Goal: Task Accomplishment & Management: Manage account settings

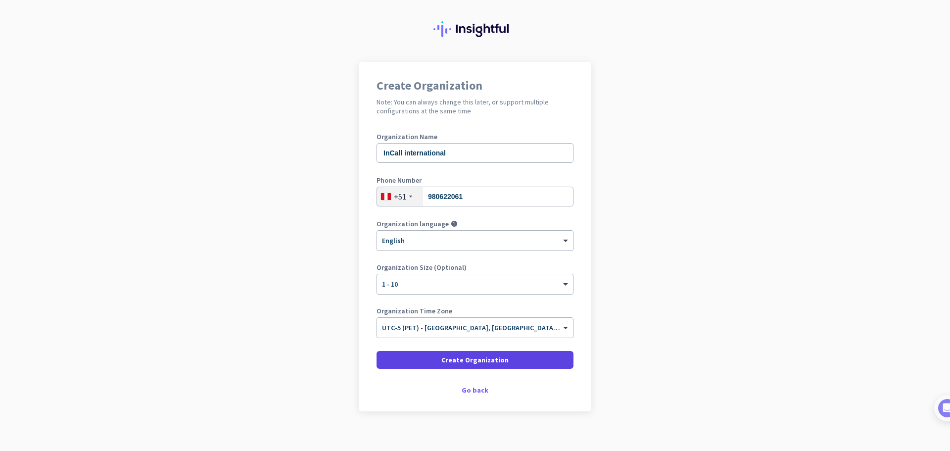
scroll to position [28, 0]
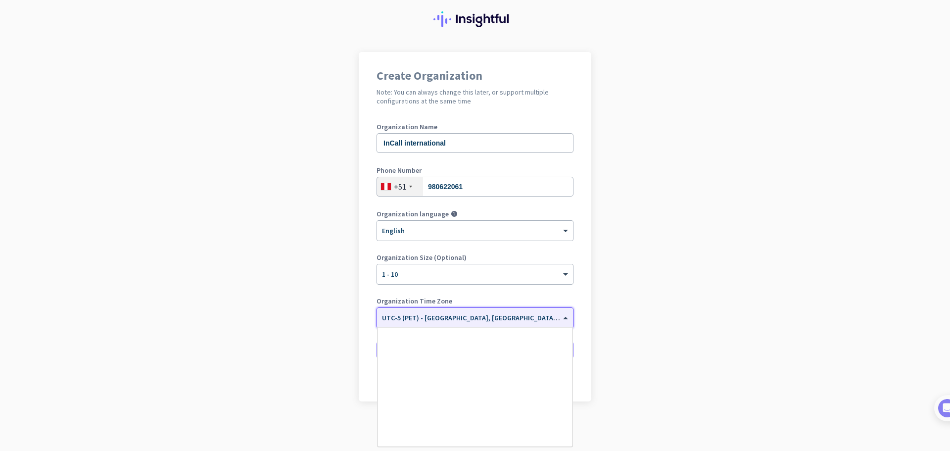
click at [542, 327] on ng-select "× UTC-5 (PET) - [GEOGRAPHIC_DATA], [GEOGRAPHIC_DATA], [GEOGRAPHIC_DATA], [GEOGR…" at bounding box center [475, 317] width 197 height 21
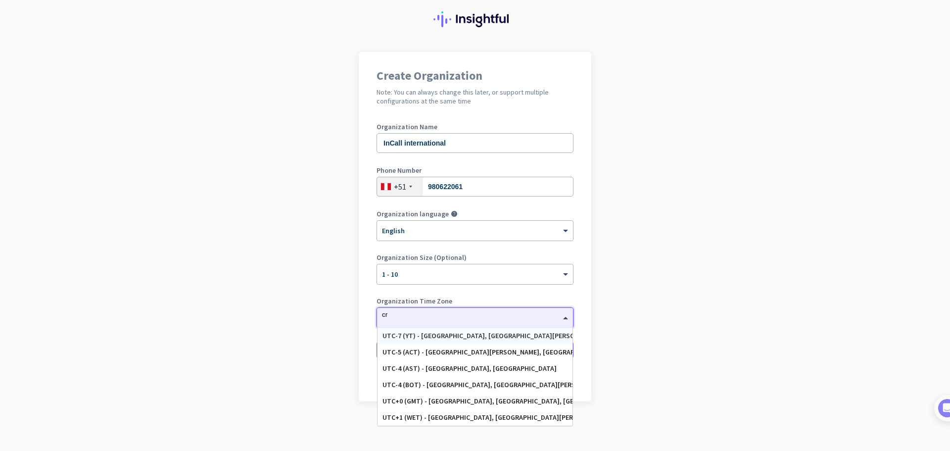
scroll to position [0, 0]
type input "c"
type input "gua"
click at [506, 335] on div "UTC-6 (CST) - [GEOGRAPHIC_DATA], [GEOGRAPHIC_DATA], [GEOGRAPHIC_DATA], [GEOGRAP…" at bounding box center [474, 335] width 185 height 8
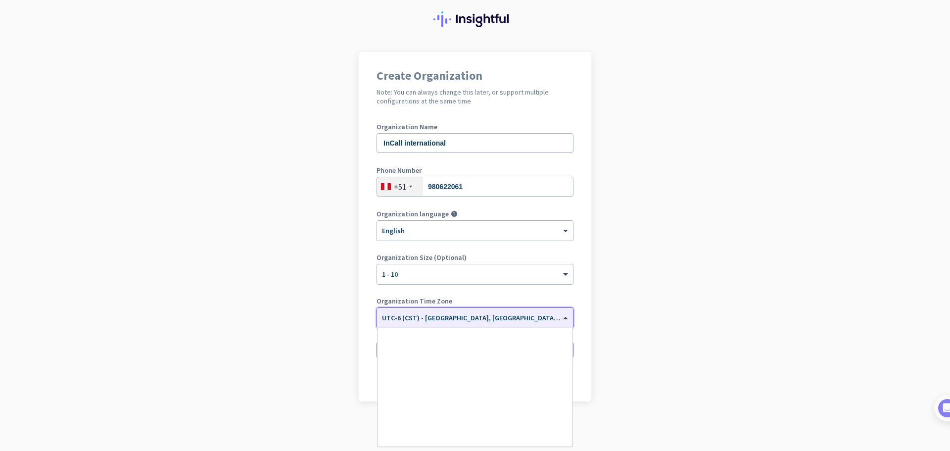
scroll to position [294, 0]
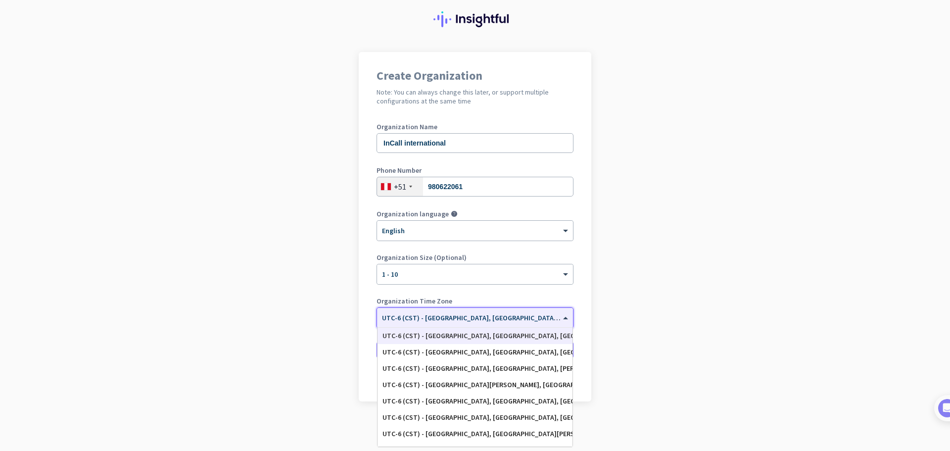
click at [457, 310] on div "× UTC-6 (CST) - Guatemala City, Villa Nueva, Mixco, Cobán" at bounding box center [475, 318] width 196 height 20
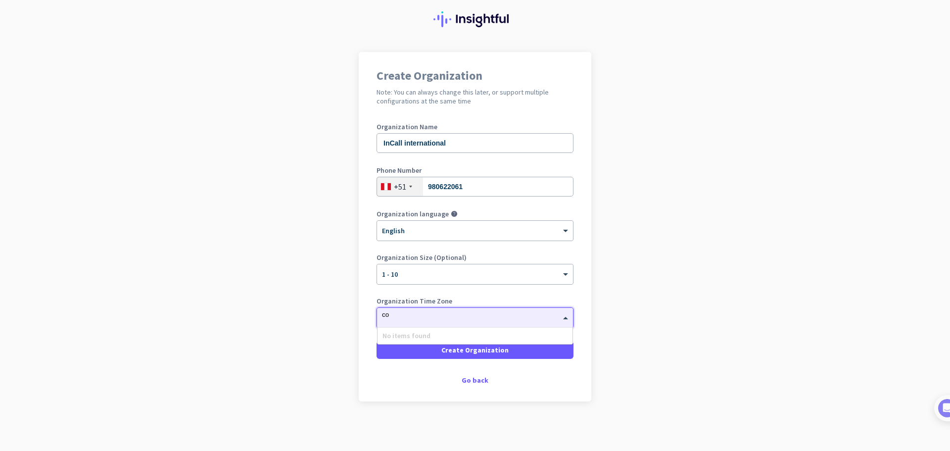
type input "c"
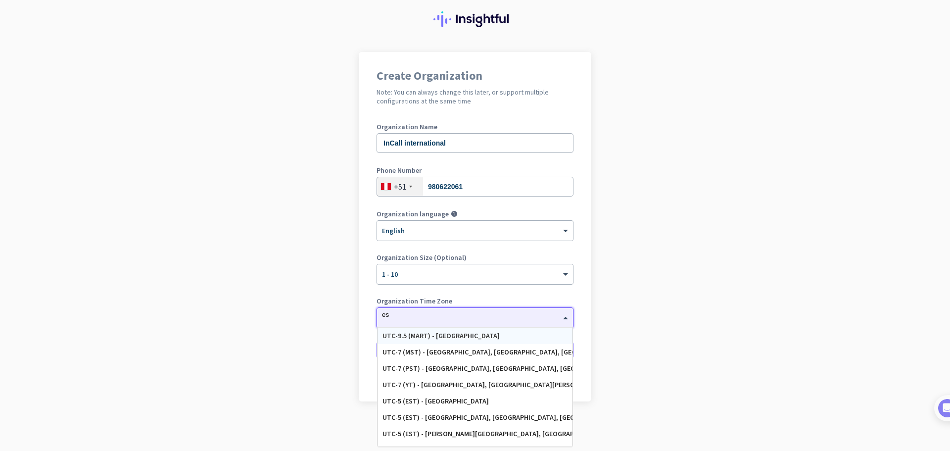
type input "e"
type input "gu"
click at [482, 339] on div "UTC-6 (CST) - Guatemala City, Villa Nueva, Mixco, Cobán" at bounding box center [474, 335] width 185 height 8
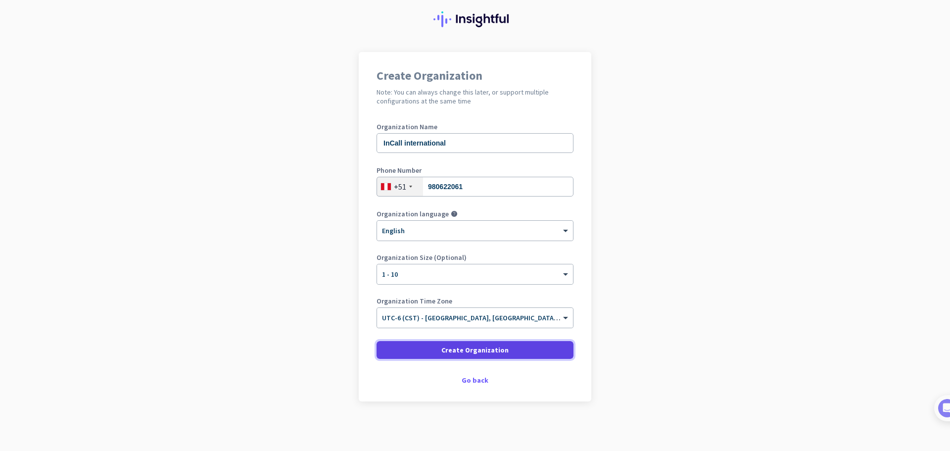
click at [460, 354] on span "Create Organization" at bounding box center [474, 350] width 67 height 10
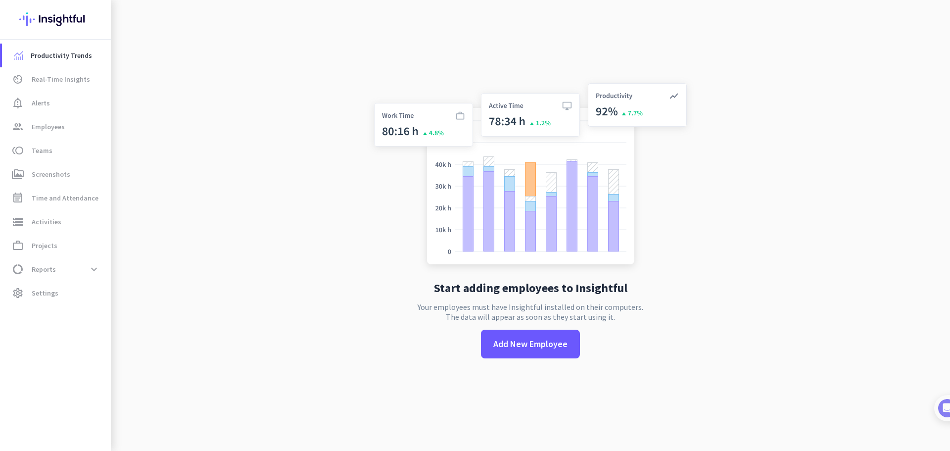
click at [409, 344] on div "Start adding employees to Insightful Your employees must have Insightful instal…" at bounding box center [531, 225] width 328 height 451
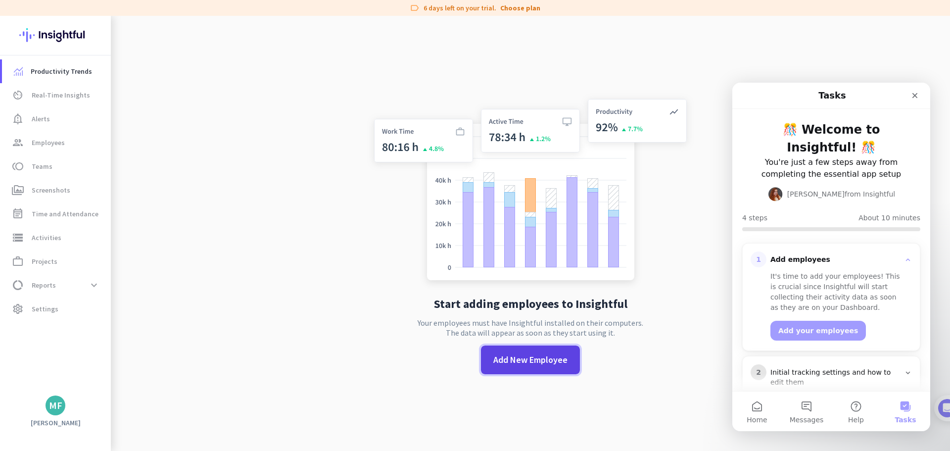
click at [524, 365] on span "Add New Employee" at bounding box center [530, 359] width 74 height 13
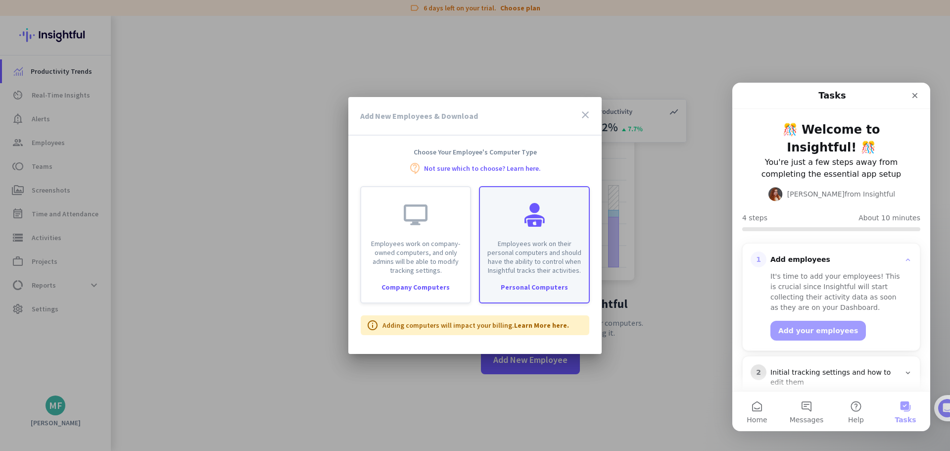
click at [521, 236] on div "Employees work on their personal computers and should have the ability to contr…" at bounding box center [534, 231] width 109 height 88
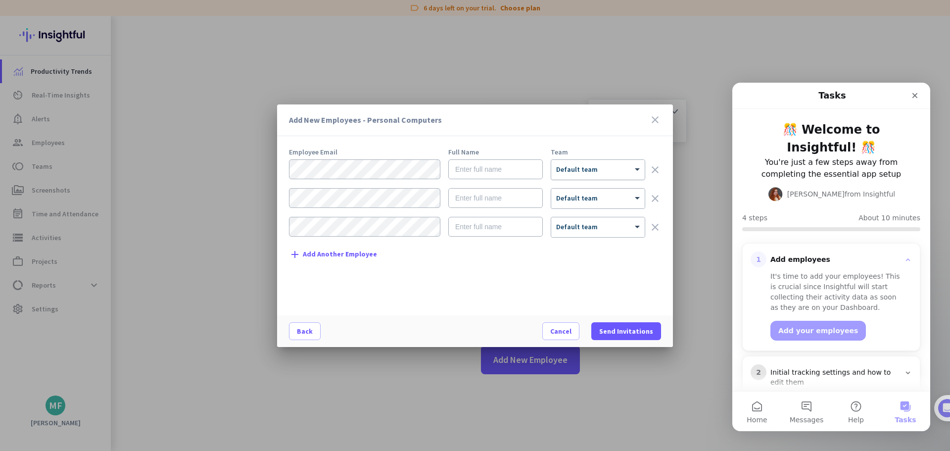
click at [582, 173] on div "× Default team" at bounding box center [598, 170] width 94 height 20
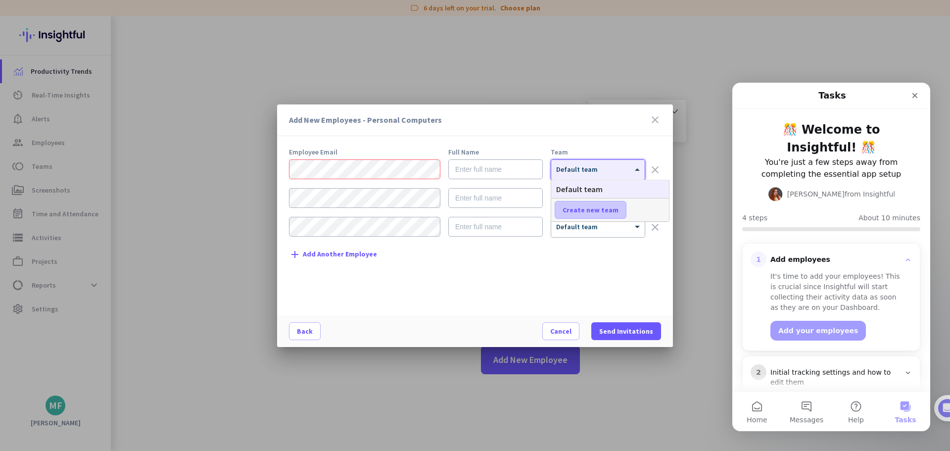
click at [571, 206] on span "Create new team" at bounding box center [591, 210] width 56 height 10
click at [580, 211] on input "text" at bounding box center [591, 210] width 73 height 18
type input "GNI"
click at [654, 213] on span "Save" at bounding box center [649, 209] width 15 height 9
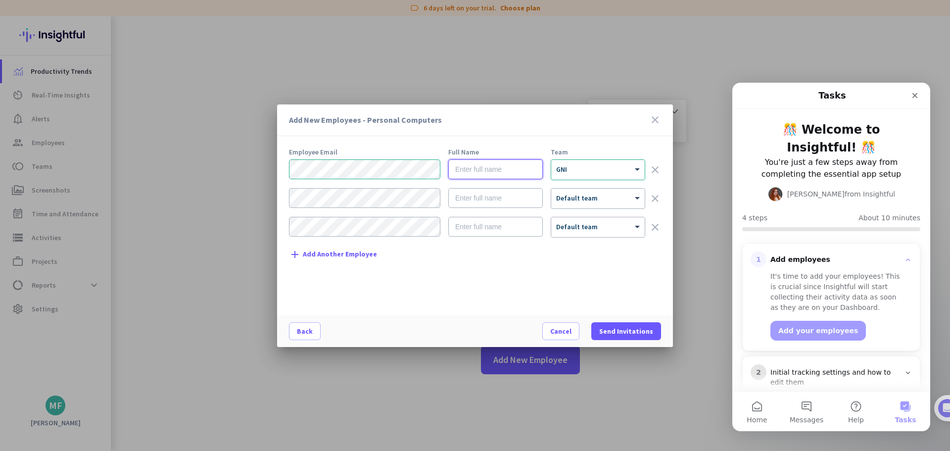
click at [478, 169] on input "text" at bounding box center [495, 169] width 94 height 20
paste input "Maha Hakeem"
type input "Maha Hakeem"
click at [496, 201] on input "text" at bounding box center [495, 198] width 94 height 20
click at [235, 190] on div "Add New Employees - Personal Computers close Employee Email Full Name Team Maha…" at bounding box center [475, 225] width 950 height 451
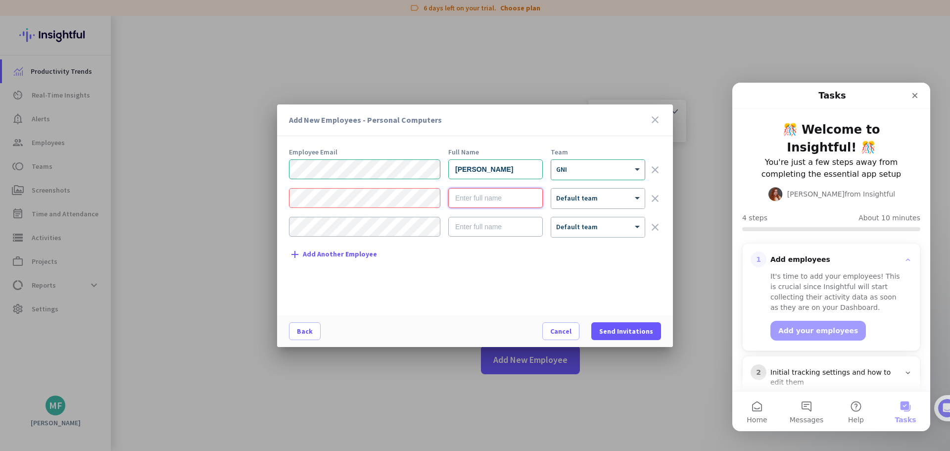
click at [478, 200] on input "text" at bounding box center [495, 198] width 94 height 20
paste input "Yassine Ahrar"
type input "Yassine Ahrar"
click at [464, 228] on input "text" at bounding box center [495, 227] width 94 height 20
paste input "Mohamud Mohamed Hassan"
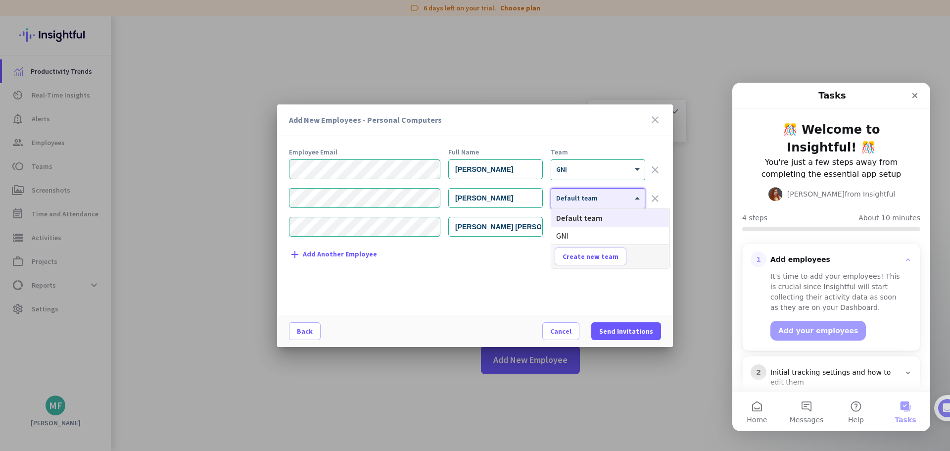
click at [596, 198] on div at bounding box center [598, 195] width 94 height 8
click at [586, 232] on div "GNI" at bounding box center [610, 236] width 118 height 18
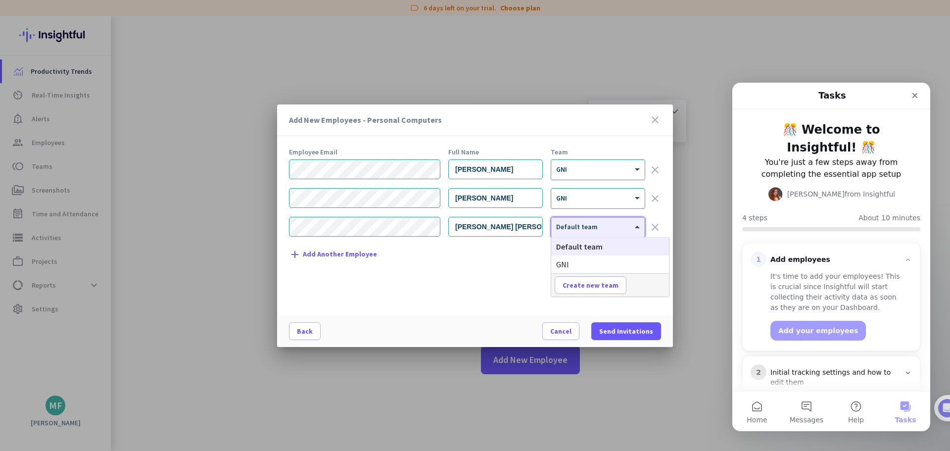
click at [578, 223] on div at bounding box center [598, 224] width 94 height 8
click at [563, 259] on span "GNI" at bounding box center [562, 264] width 13 height 10
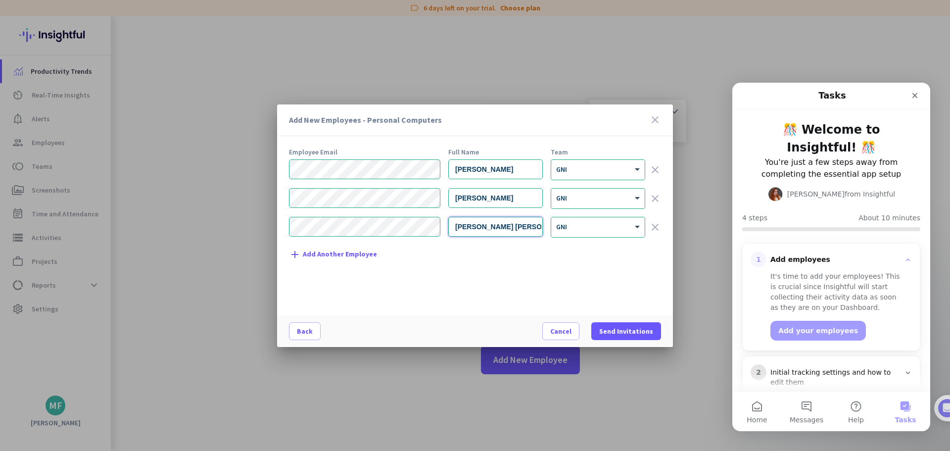
click at [455, 228] on input "Mohamud Mohamed Hassan" at bounding box center [495, 227] width 94 height 20
type input "Mohamud Mohamed Hassan"
click at [454, 199] on input "Yassine Ahrar" at bounding box center [495, 198] width 94 height 20
click at [456, 167] on input "Maha Hakeem" at bounding box center [495, 169] width 94 height 20
click at [645, 332] on span "Send Invitations" at bounding box center [626, 331] width 54 height 10
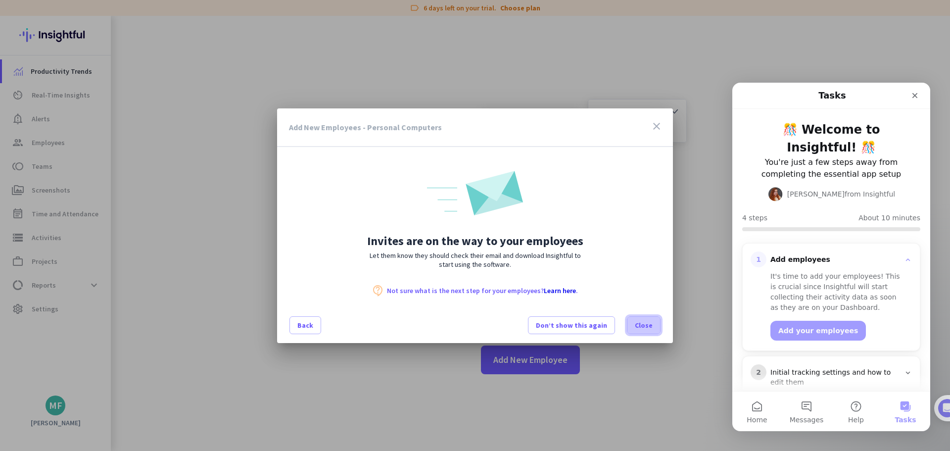
click at [638, 328] on span "Close" at bounding box center [644, 325] width 18 height 10
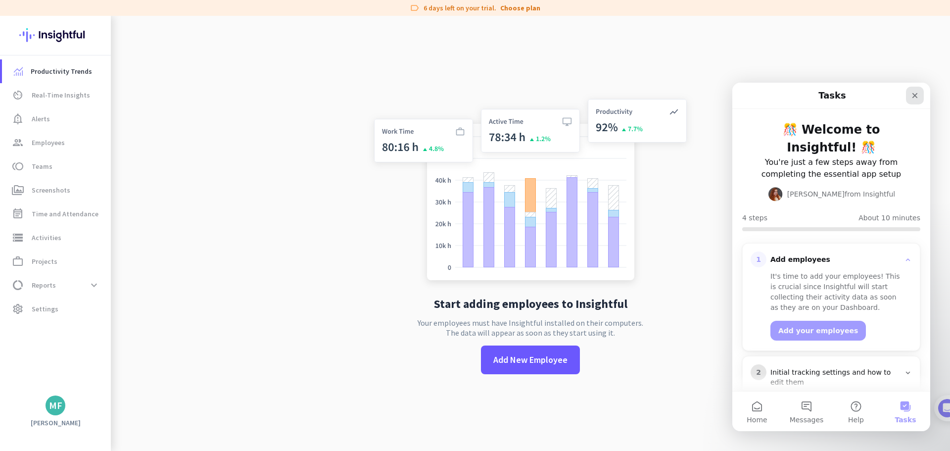
click at [915, 97] on icon "Close" at bounding box center [915, 96] width 8 height 8
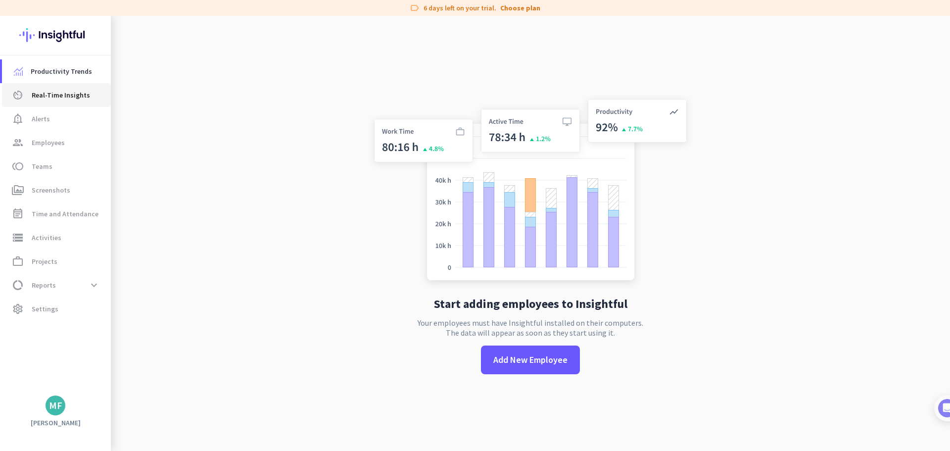
click at [35, 94] on span "Real-Time Insights" at bounding box center [61, 95] width 58 height 12
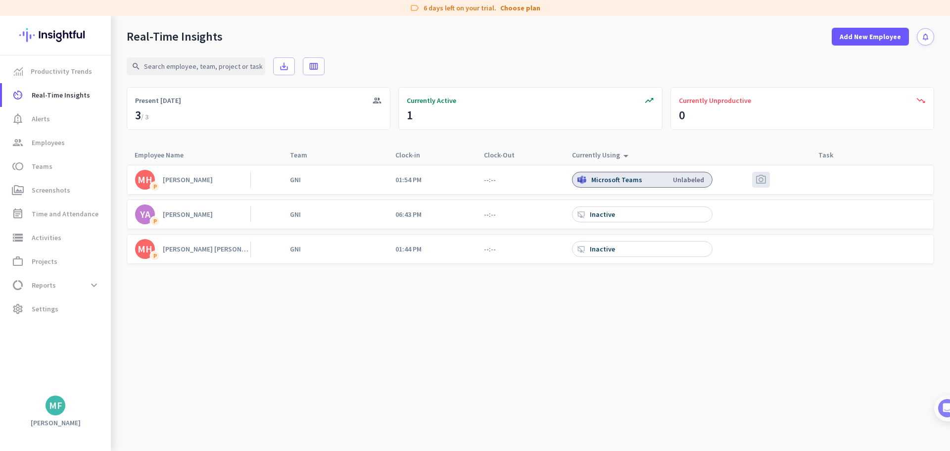
click at [335, 409] on cdk-virtual-scroll-viewport "MH P Maha Hakeem GNI 01:54 PM --:-- Microsoft Teams Unlabeled photo_camera YA P…" at bounding box center [530, 307] width 807 height 286
click at [180, 249] on div "Mohamud Mohamed Hassan" at bounding box center [207, 248] width 88 height 9
click at [592, 182] on div "Microsoft Teams" at bounding box center [617, 179] width 53 height 9
click at [587, 216] on div "desktop_access_disabled Inactive" at bounding box center [597, 214] width 40 height 9
click at [587, 217] on div "desktop_access_disabled Inactive" at bounding box center [597, 214] width 40 height 9
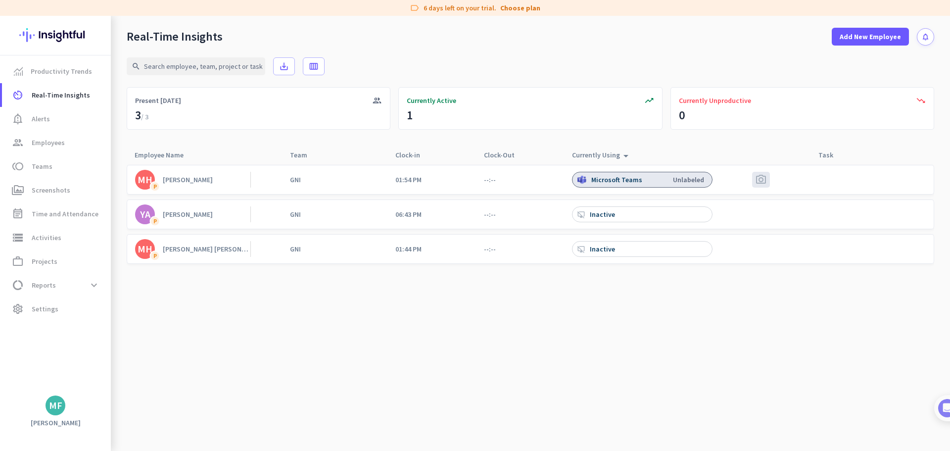
click at [582, 217] on icon "desktop_access_disabled" at bounding box center [580, 214] width 7 height 7
drag, startPoint x: 602, startPoint y: 246, endPoint x: 522, endPoint y: 249, distance: 79.2
click at [602, 247] on div "Inactive" at bounding box center [603, 248] width 27 height 9
click at [193, 216] on div "Yassine Ahrar" at bounding box center [188, 214] width 50 height 9
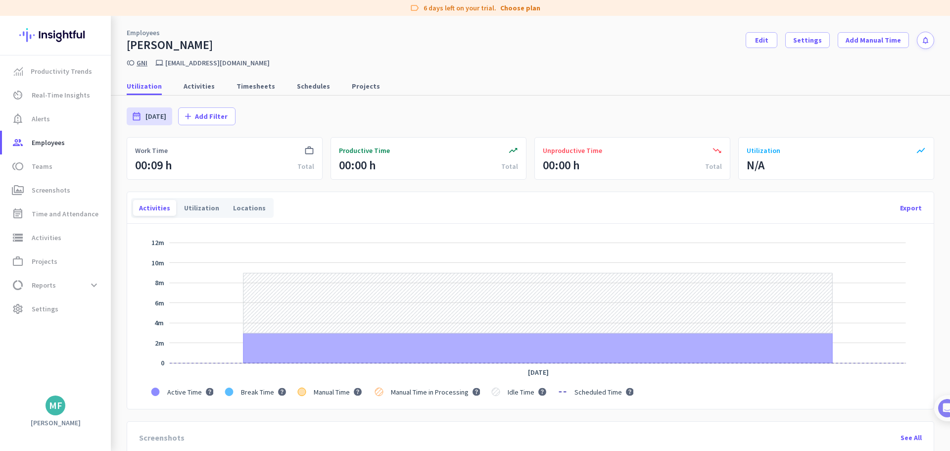
click at [141, 65] on link "GNI" at bounding box center [142, 62] width 11 height 9
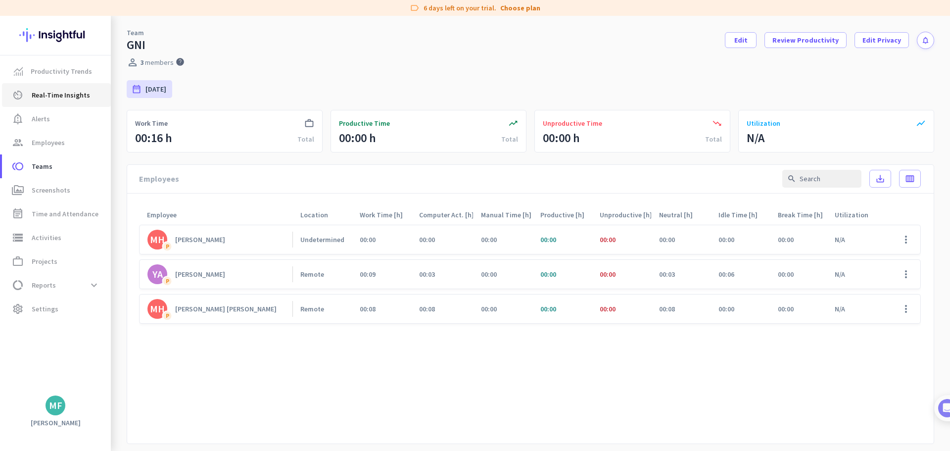
click at [49, 101] on link "av_timer Real-Time Insights" at bounding box center [56, 95] width 109 height 24
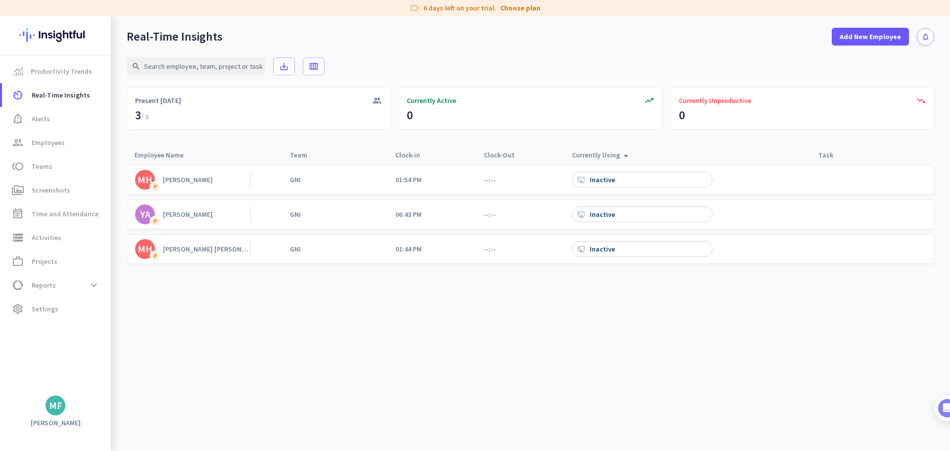
click at [490, 178] on app-real-time-attendance-cell "--:--" at bounding box center [490, 179] width 12 height 9
click at [625, 180] on div "desktop_access_disabled Inactive" at bounding box center [642, 180] width 141 height 16
drag, startPoint x: 492, startPoint y: 184, endPoint x: 474, endPoint y: 183, distance: 17.8
click at [492, 184] on app-real-time-attendance-cell "--:--" at bounding box center [490, 179] width 12 height 9
click at [851, 305] on cdk-virtual-scroll-viewport "MH P Maha Hakeem GNI 01:54 PM --:-- desktop_access_disabled Inactive YA P Yassi…" at bounding box center [530, 307] width 807 height 286
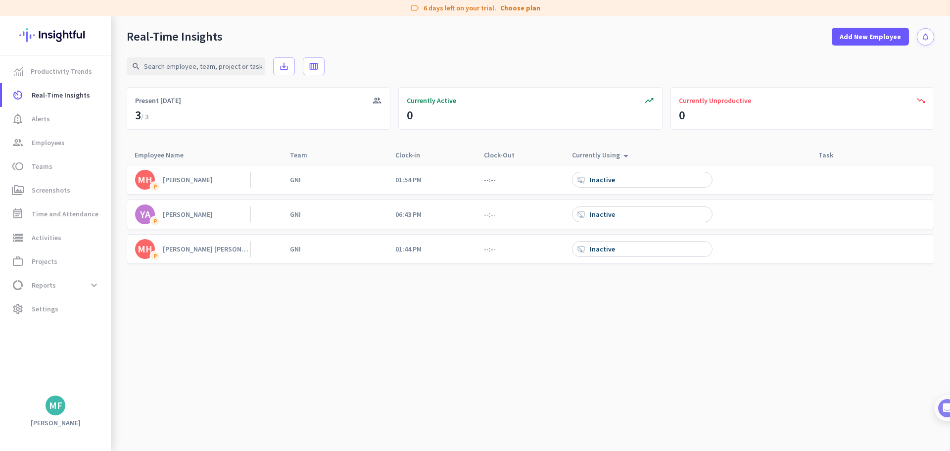
click at [577, 396] on cdk-virtual-scroll-viewport "MH P Maha Hakeem GNI 01:54 PM --:-- desktop_access_disabled Inactive YA P Yassi…" at bounding box center [530, 307] width 807 height 286
click at [86, 187] on span "perm_media Screenshots" at bounding box center [56, 190] width 93 height 12
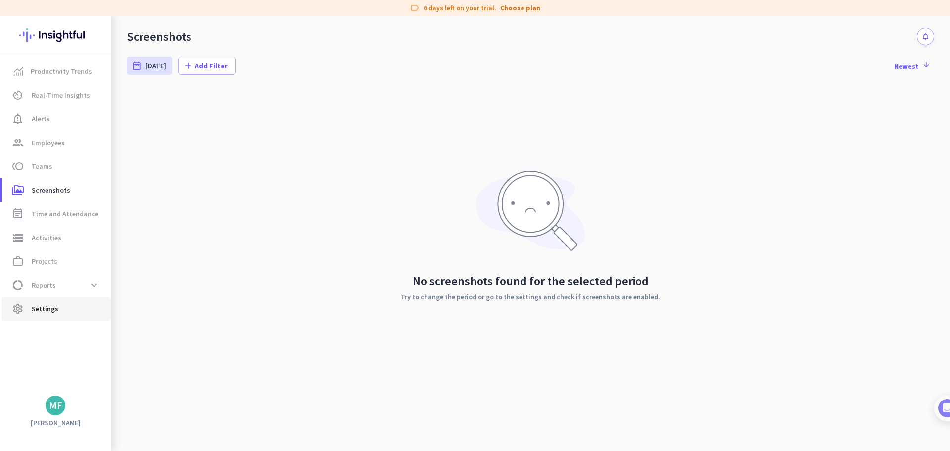
click at [67, 309] on span "settings Settings" at bounding box center [56, 309] width 93 height 12
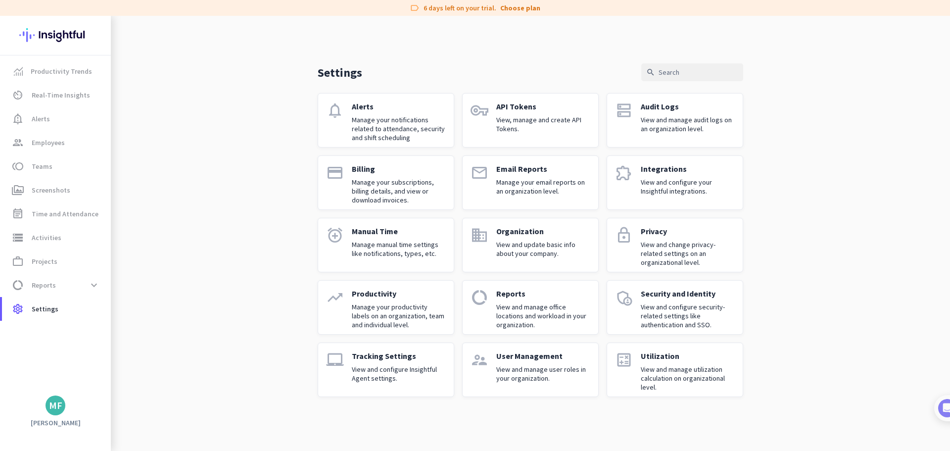
click at [408, 363] on div "Tracking Settings View and configure Insightful Agent settings." at bounding box center [399, 370] width 94 height 38
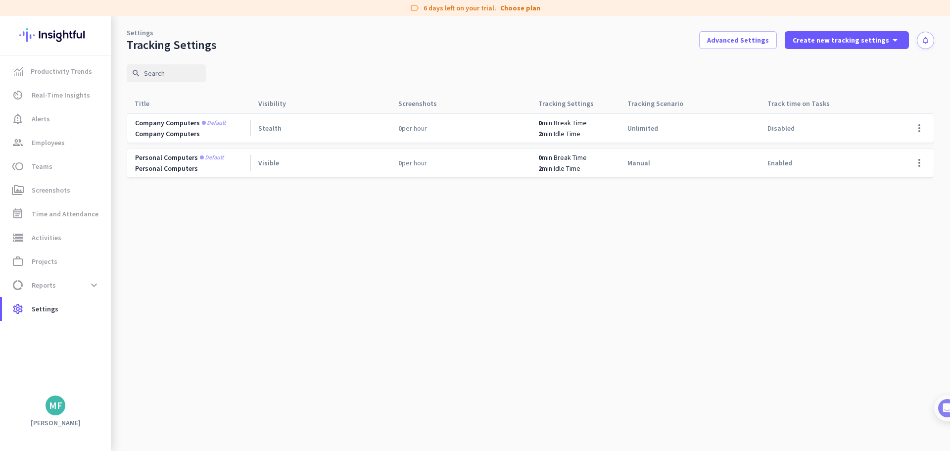
click at [268, 161] on span "Visible" at bounding box center [268, 162] width 21 height 9
click at [923, 165] on span at bounding box center [919, 163] width 24 height 24
click at [878, 185] on span "Edit" at bounding box center [882, 183] width 12 height 9
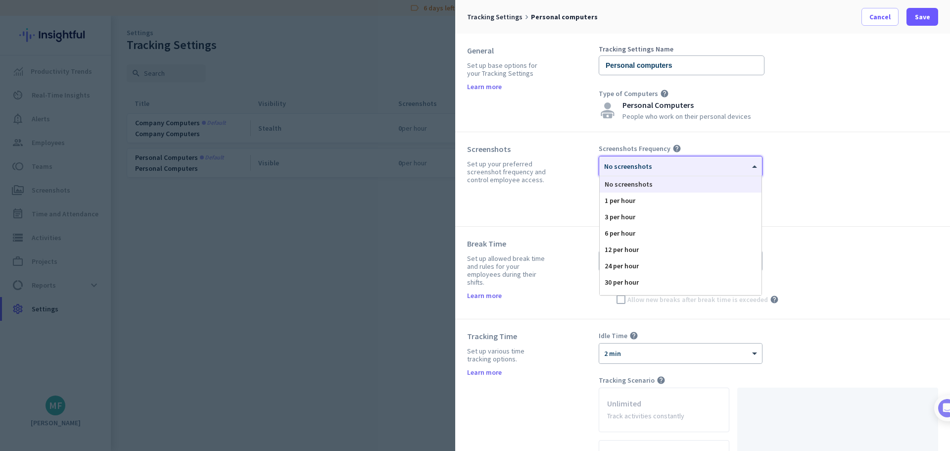
click at [661, 171] on div "× No screenshots" at bounding box center [680, 166] width 163 height 20
click at [563, 182] on div "Screenshots Set up your preferred screenshot frequency and control employee acc…" at bounding box center [533, 179] width 132 height 70
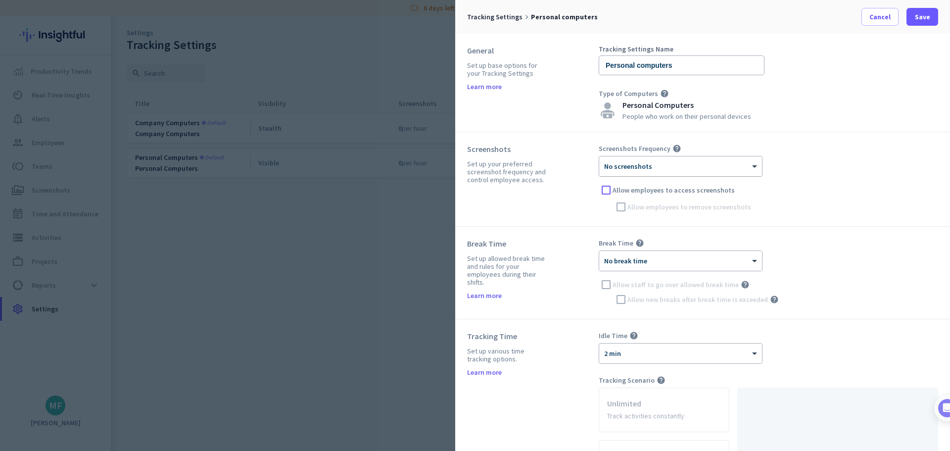
click at [670, 167] on div "× No screenshots" at bounding box center [674, 166] width 150 height 8
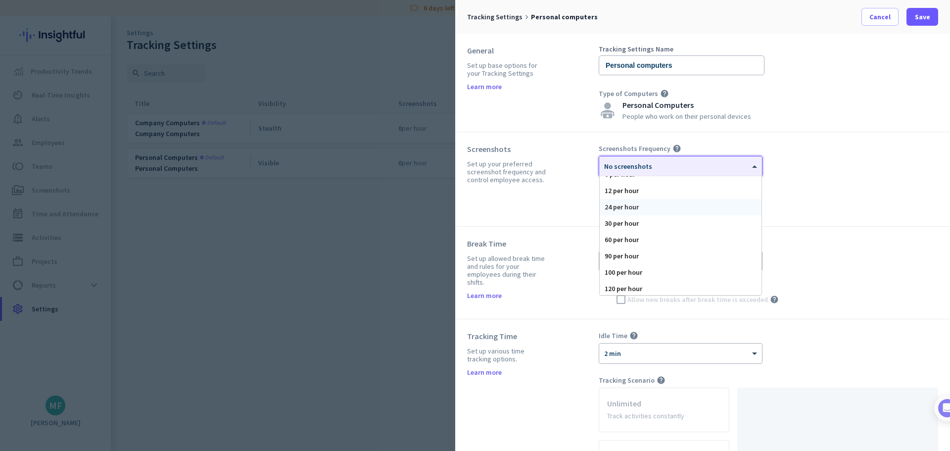
scroll to position [61, 0]
click at [645, 280] on div "120 per hour" at bounding box center [681, 287] width 162 height 16
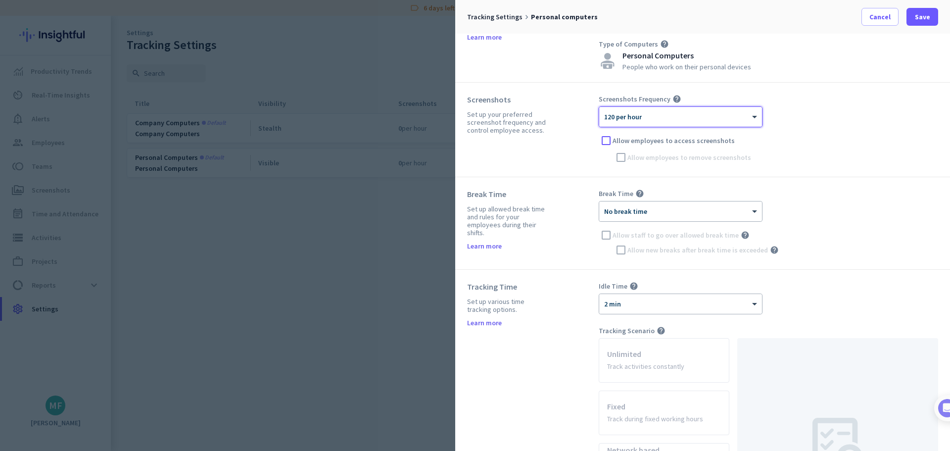
scroll to position [99, 0]
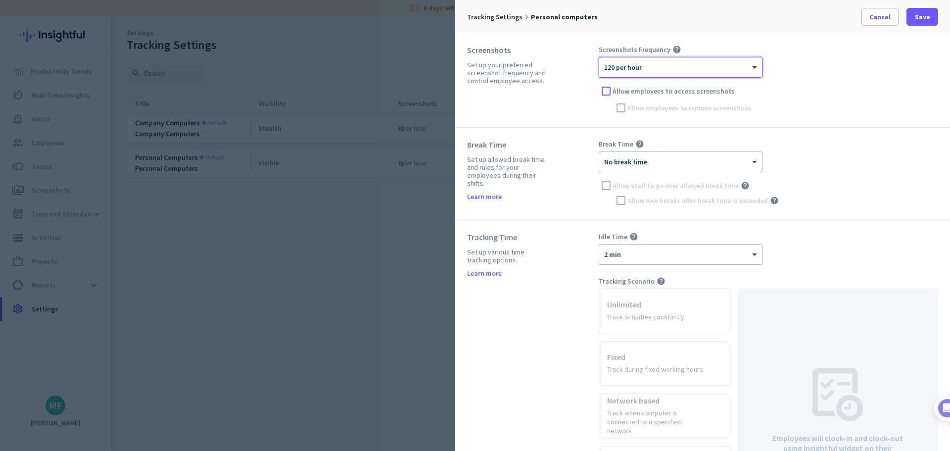
click at [651, 167] on div "× No break time" at bounding box center [680, 162] width 163 height 20
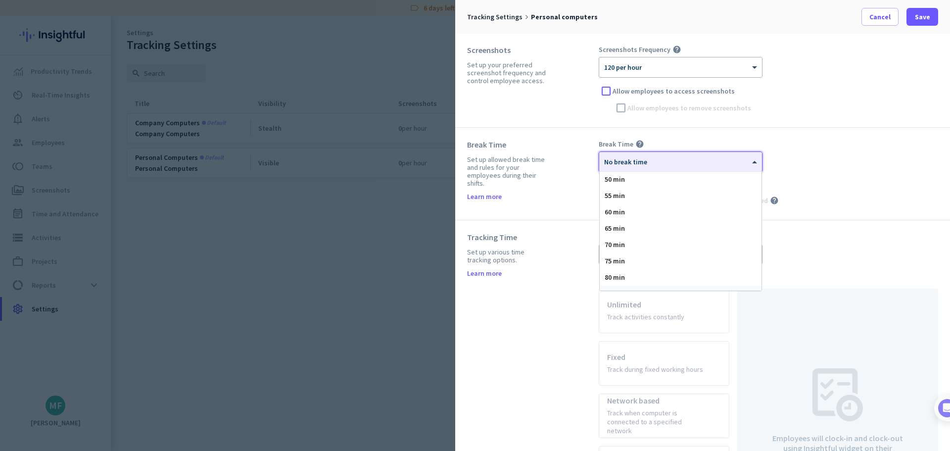
scroll to position [158, 0]
click at [626, 212] on div "60 min" at bounding box center [681, 218] width 162 height 16
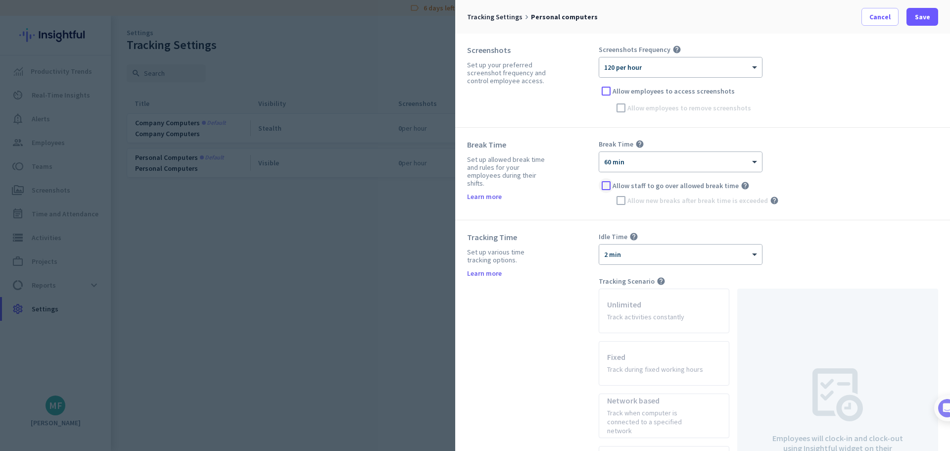
click at [609, 188] on div at bounding box center [606, 185] width 15 height 15
click at [626, 201] on div at bounding box center [620, 200] width 15 height 15
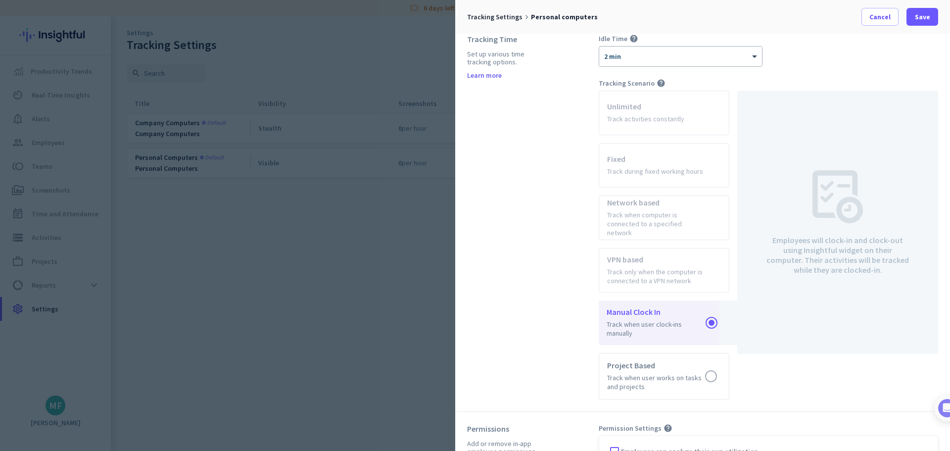
scroll to position [422, 0]
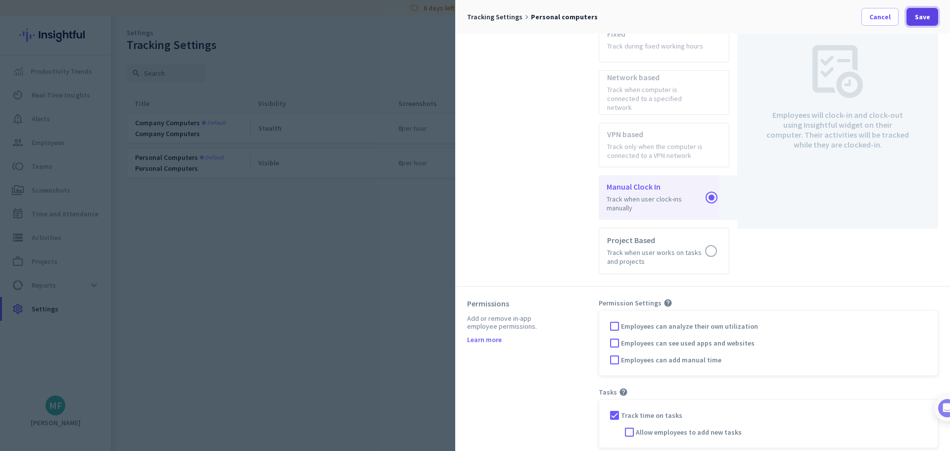
click at [925, 11] on span at bounding box center [922, 17] width 32 height 24
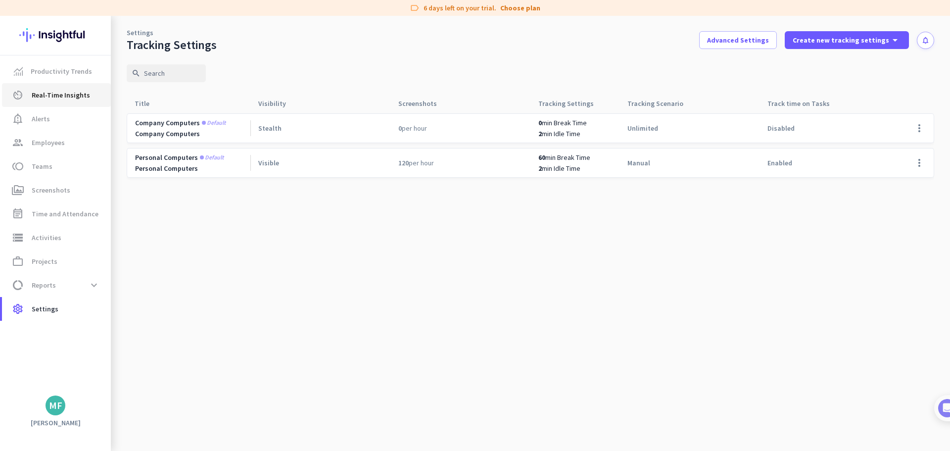
click at [59, 94] on span "Real-Time Insights" at bounding box center [61, 95] width 58 height 12
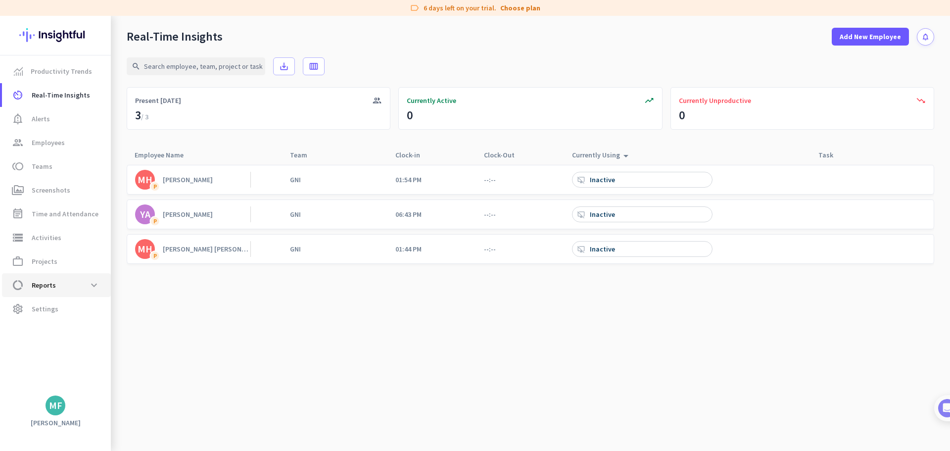
click at [47, 286] on span "Reports" at bounding box center [44, 285] width 24 height 12
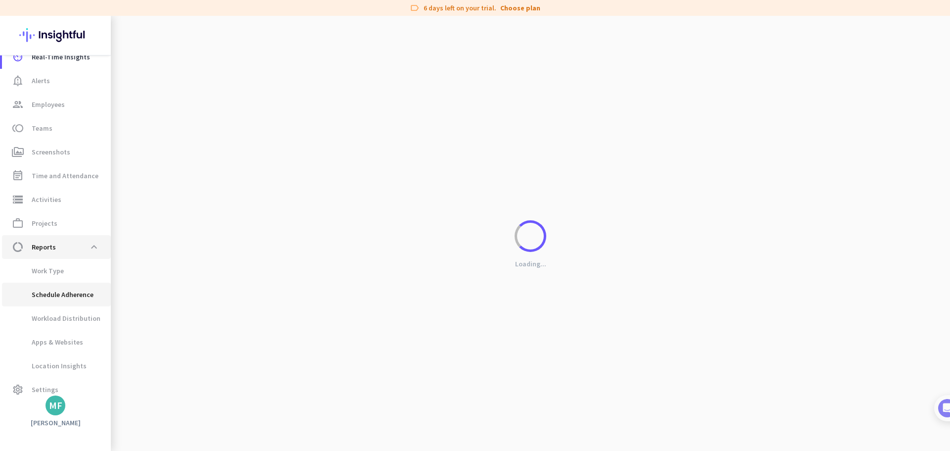
scroll to position [48, 0]
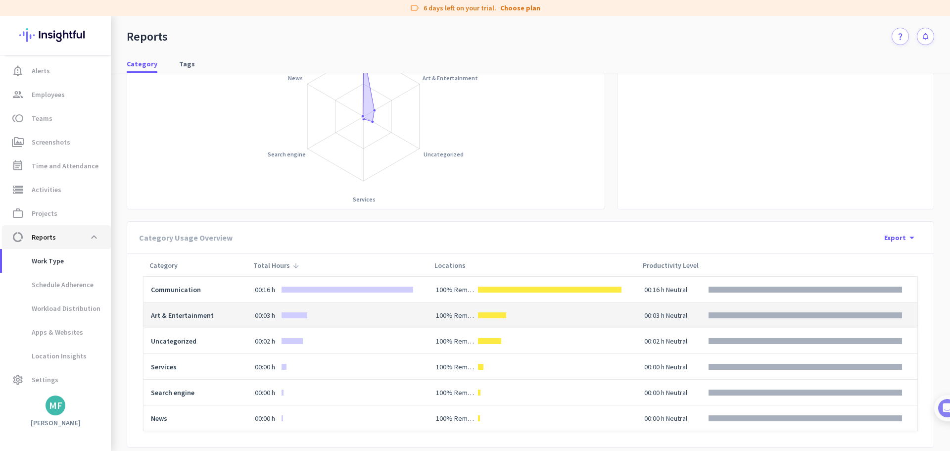
scroll to position [135, 0]
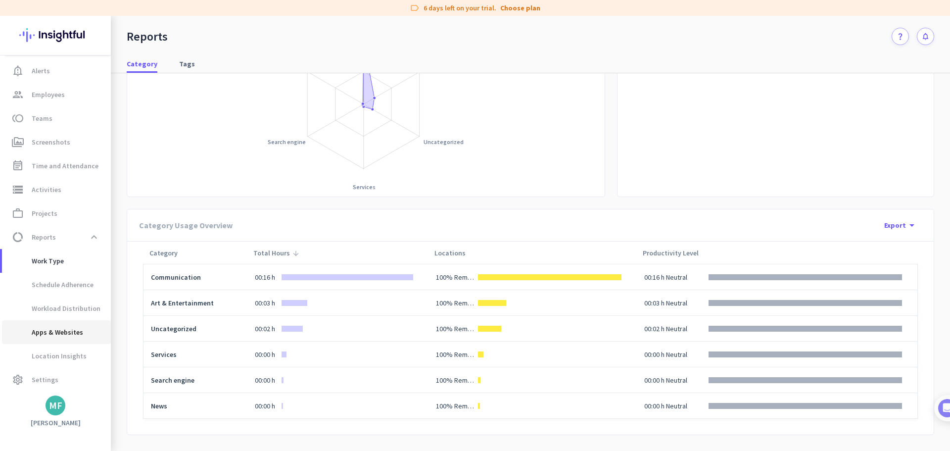
click at [50, 331] on span "Apps & Websites" at bounding box center [46, 332] width 73 height 24
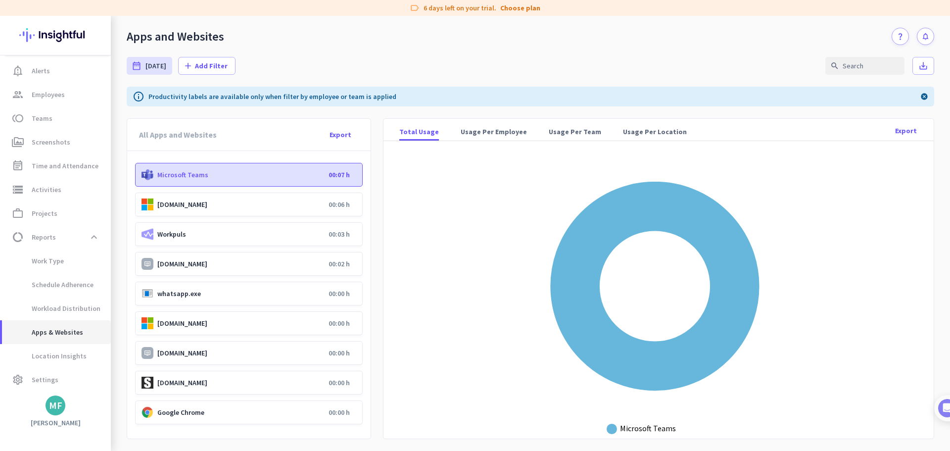
scroll to position [2, 0]
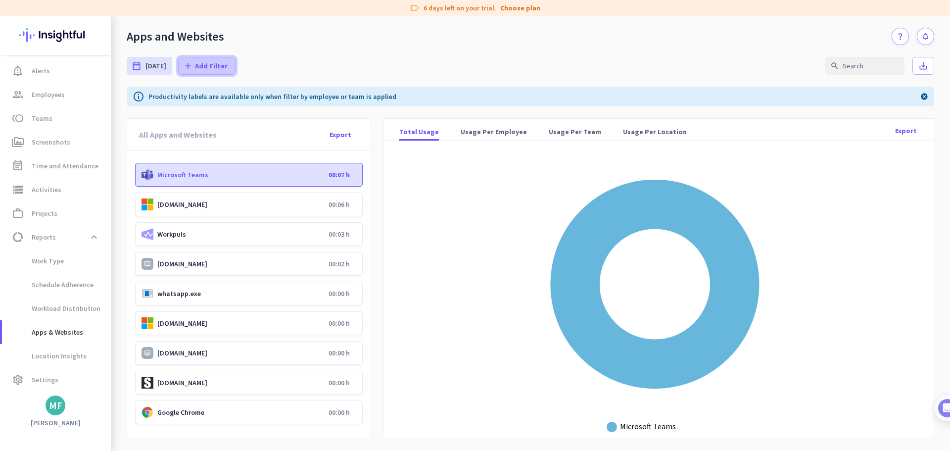
click at [195, 65] on span "Add Filter" at bounding box center [211, 66] width 33 height 10
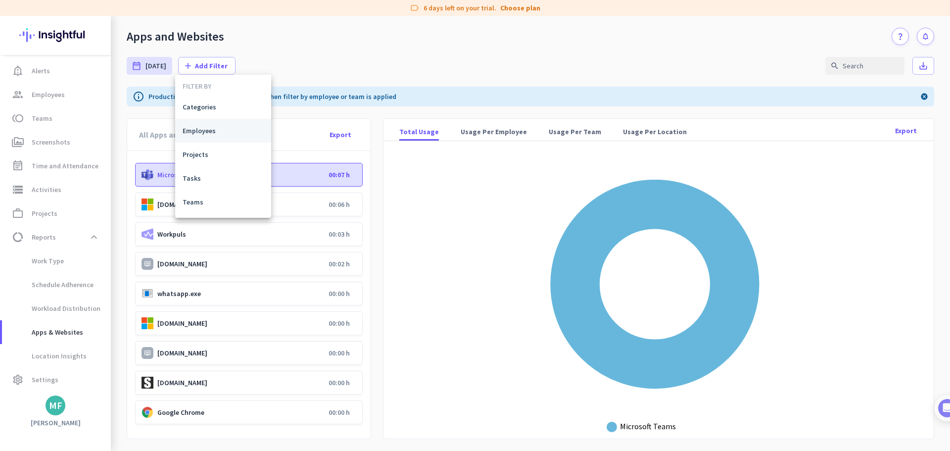
click at [227, 135] on span "Employees" at bounding box center [223, 131] width 81 height 10
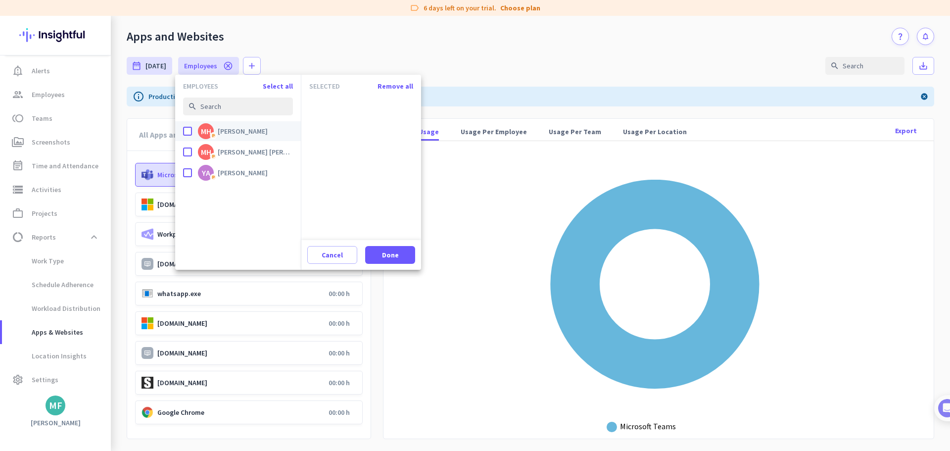
click at [186, 126] on label "done MH P Maha Hakeem" at bounding box center [238, 131] width 110 height 20
click at [0, 0] on input "done MH P Maha Hakeem" at bounding box center [0, 0] width 0 height 0
click at [380, 252] on span at bounding box center [390, 255] width 50 height 24
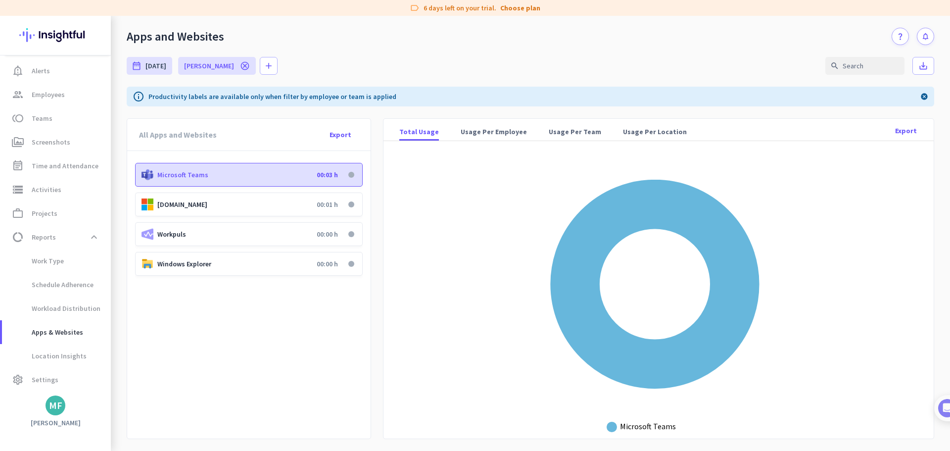
click at [240, 67] on icon "cancel" at bounding box center [245, 66] width 10 height 10
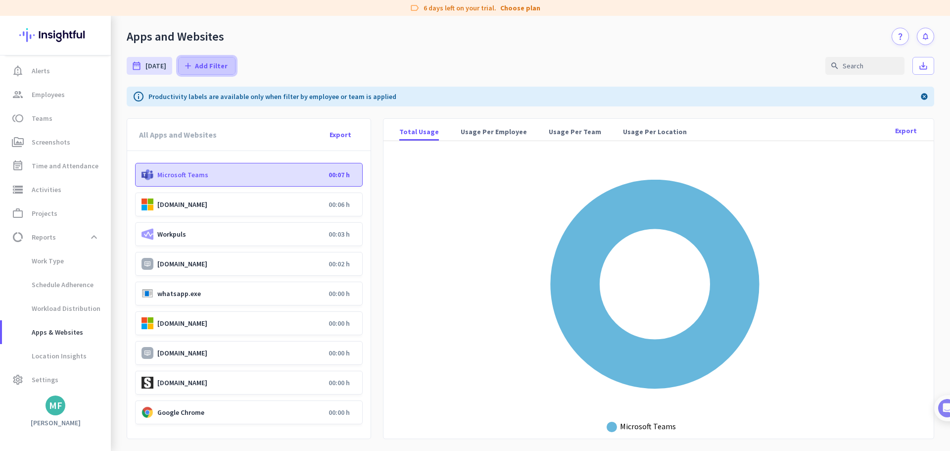
click at [220, 72] on span at bounding box center [207, 66] width 56 height 24
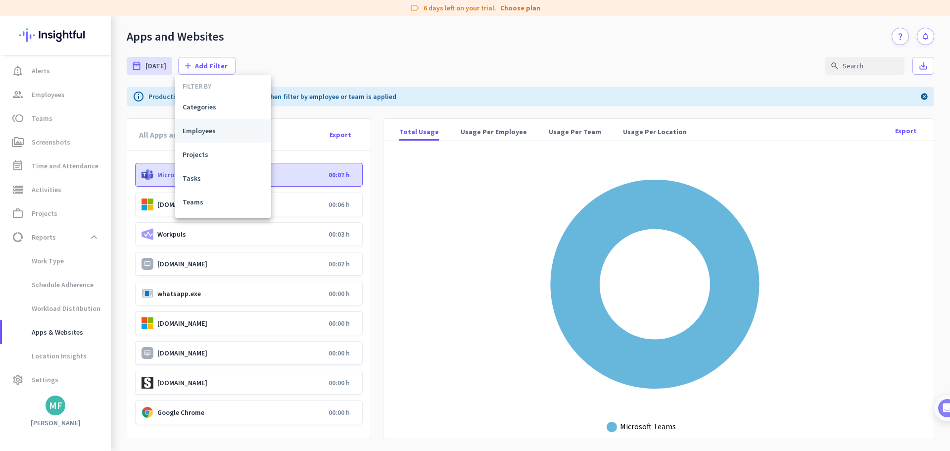
click at [217, 134] on span "Employees" at bounding box center [223, 131] width 81 height 10
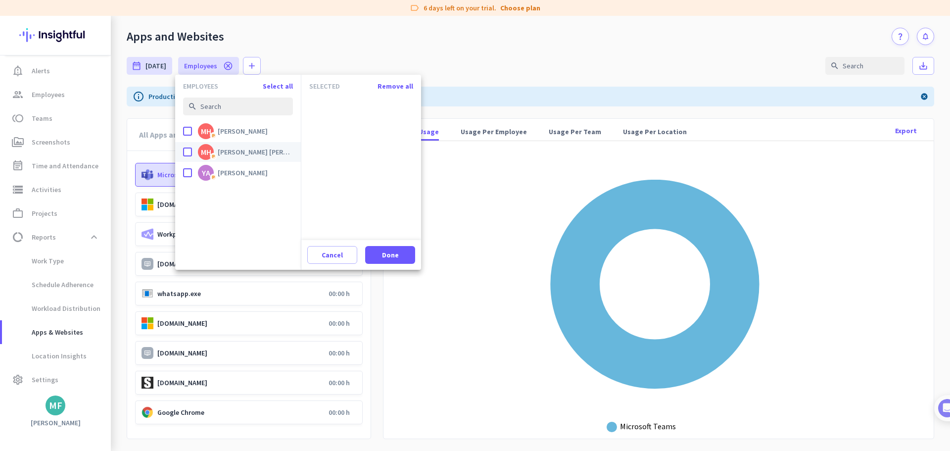
click at [183, 155] on div "done" at bounding box center [187, 151] width 9 height 9
click at [0, 0] on input "done MH P Mohamud Mohamed Hassan" at bounding box center [0, 0] width 0 height 0
click at [185, 154] on icon "done" at bounding box center [187, 151] width 9 height 9
click at [0, 0] on input "done MH P Mohamud Mohamed Hassan" at bounding box center [0, 0] width 0 height 0
click at [185, 165] on label "done YA P Yassine Ahrar" at bounding box center [238, 173] width 110 height 20
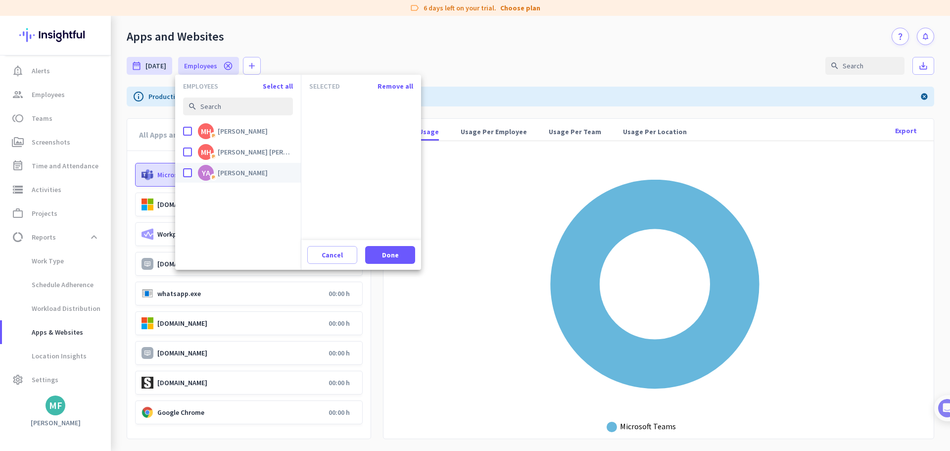
click at [0, 0] on input "done YA P Yassine Ahrar" at bounding box center [0, 0] width 0 height 0
click at [377, 251] on span at bounding box center [390, 255] width 50 height 24
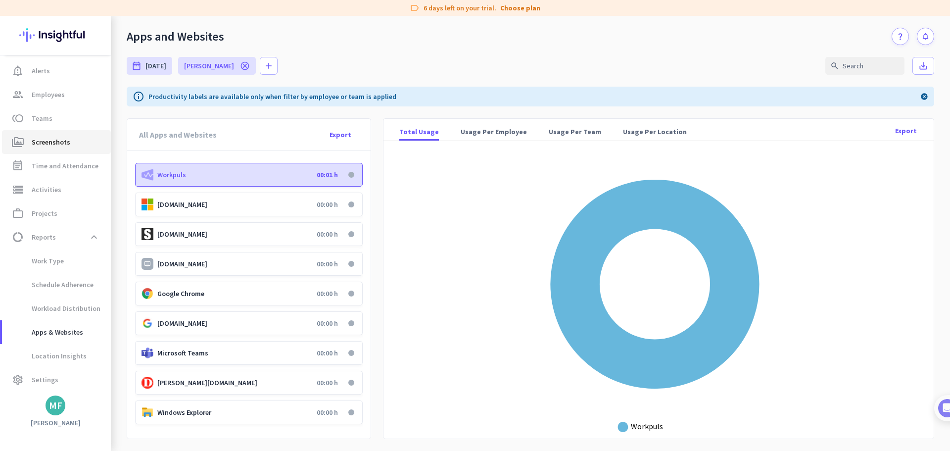
click at [49, 149] on link "perm_media Screenshots" at bounding box center [56, 142] width 109 height 24
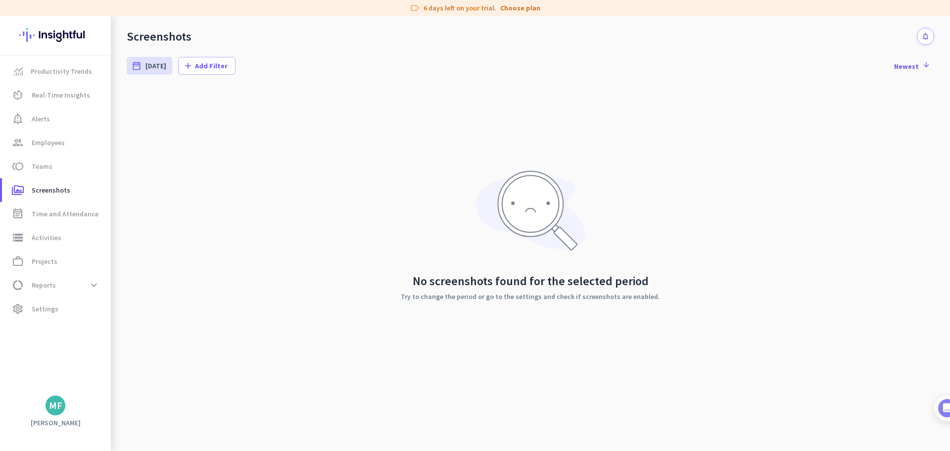
drag, startPoint x: 548, startPoint y: 112, endPoint x: 649, endPoint y: 100, distance: 101.6
click at [549, 112] on div "No screenshots found for the selected period Try to change the period or go to …" at bounding box center [530, 235] width 807 height 297
click at [912, 68] on span "Newest arrow_downward" at bounding box center [912, 66] width 36 height 10
click at [190, 69] on icon "add" at bounding box center [188, 66] width 10 height 10
drag, startPoint x: 325, startPoint y: 139, endPoint x: 446, endPoint y: 310, distance: 210.4
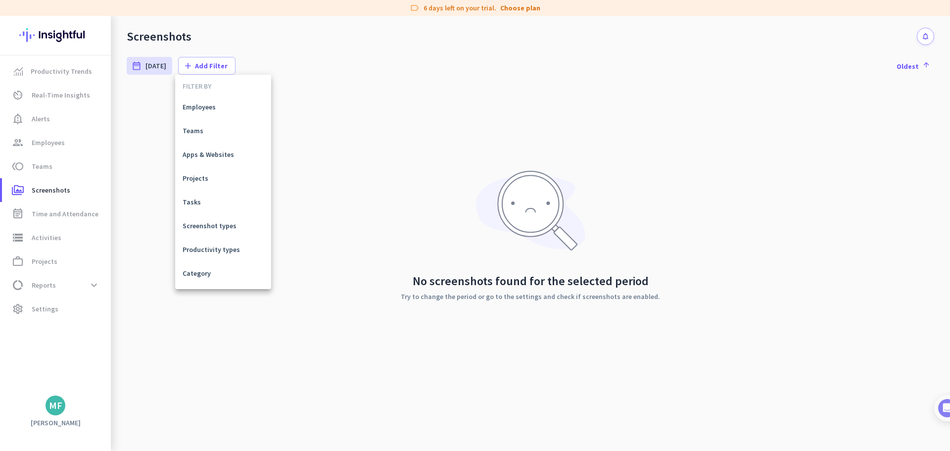
click at [325, 139] on div at bounding box center [475, 225] width 950 height 451
click at [57, 97] on span "Real-Time Insights" at bounding box center [61, 95] width 58 height 12
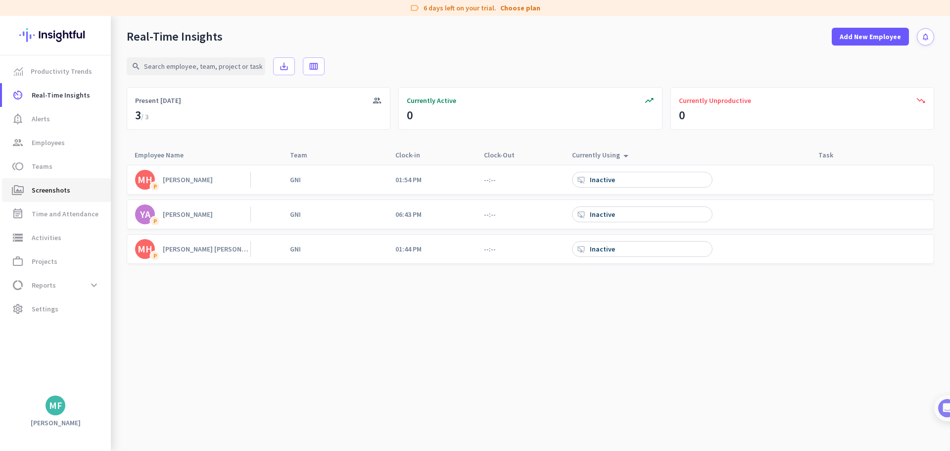
click at [50, 186] on span "Screenshots" at bounding box center [51, 190] width 39 height 12
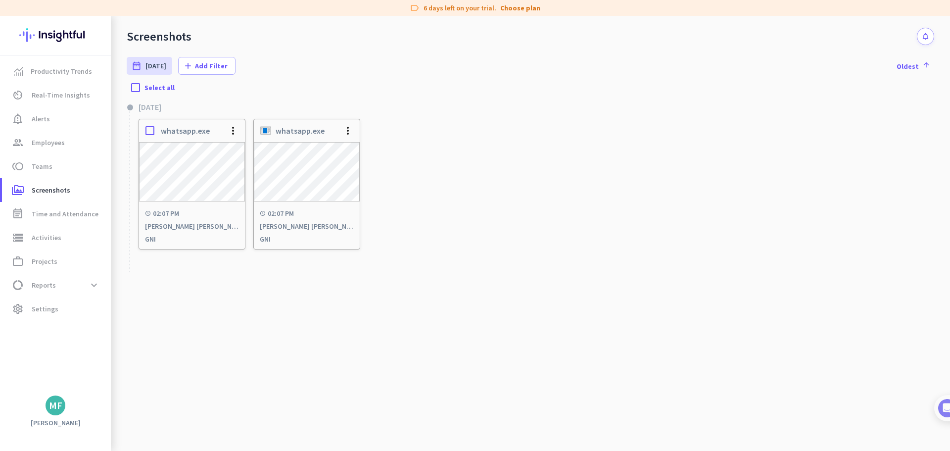
click at [216, 131] on h2 "whatsapp.exe" at bounding box center [194, 131] width 66 height 10
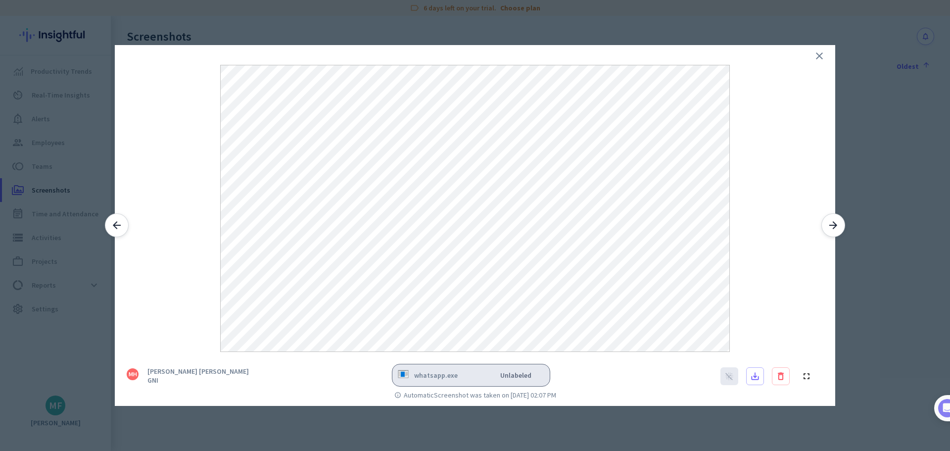
click at [823, 57] on icon "close" at bounding box center [819, 56] width 12 height 12
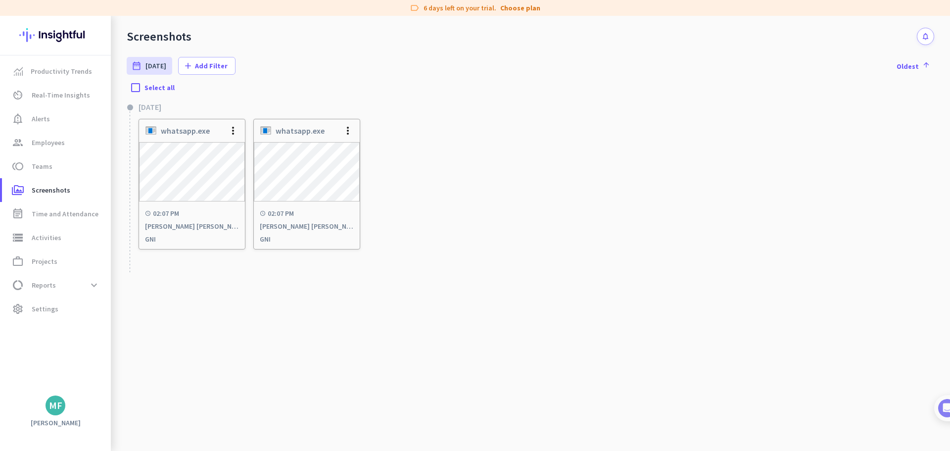
drag, startPoint x: 514, startPoint y: 189, endPoint x: 401, endPoint y: 161, distance: 116.2
click at [514, 189] on div "Mon, Sep 08 whatsapp.exe more_vert schedule 02:07 PM Mohamud Mohamed Hassan GNI…" at bounding box center [537, 196] width 796 height 154
click at [917, 67] on span "Oldest arrow_upward" at bounding box center [913, 66] width 34 height 10
click at [58, 101] on link "av_timer Real-Time Insights" at bounding box center [56, 95] width 109 height 24
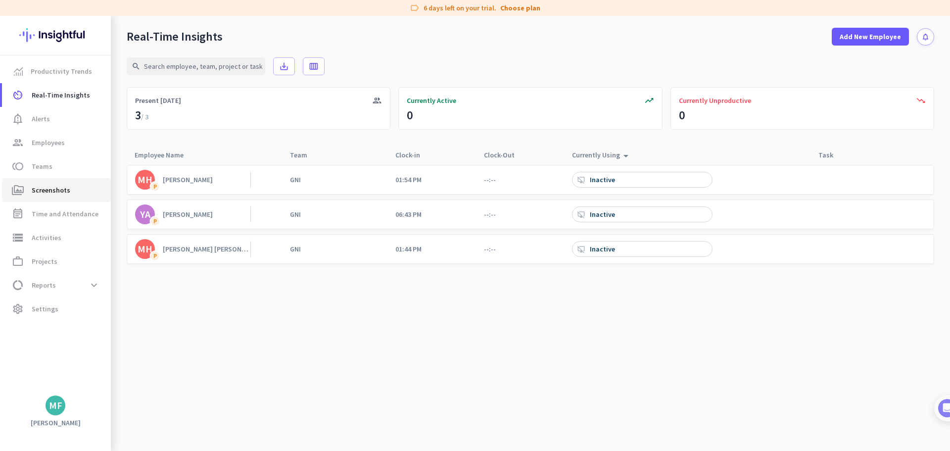
click at [36, 187] on span "Screenshots" at bounding box center [51, 190] width 39 height 12
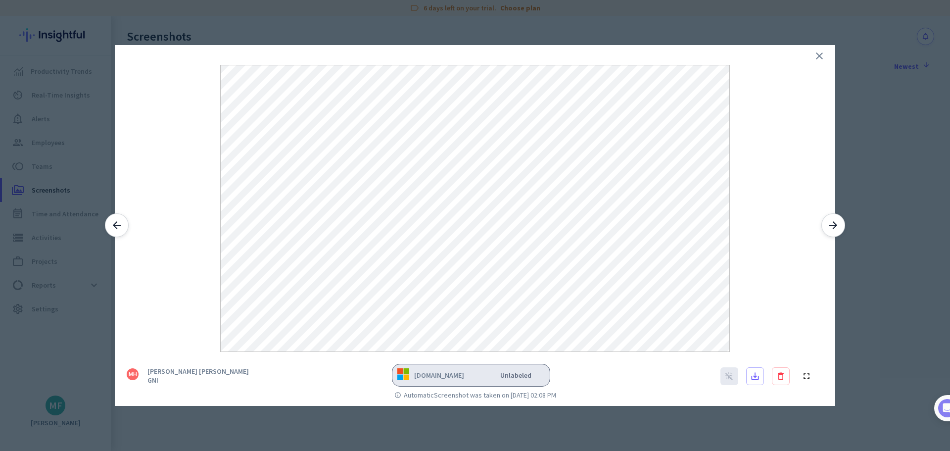
click at [900, 317] on div at bounding box center [475, 225] width 950 height 451
click at [887, 313] on div at bounding box center [475, 225] width 950 height 451
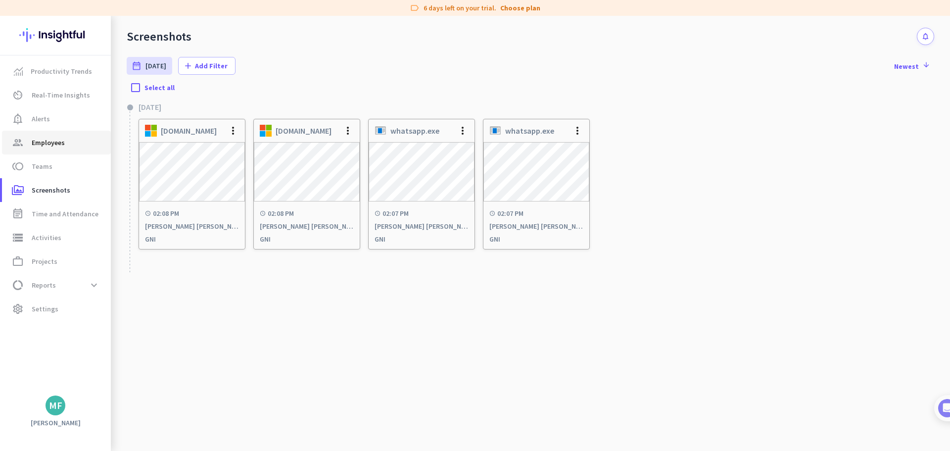
click at [39, 137] on span "Employees" at bounding box center [48, 143] width 33 height 12
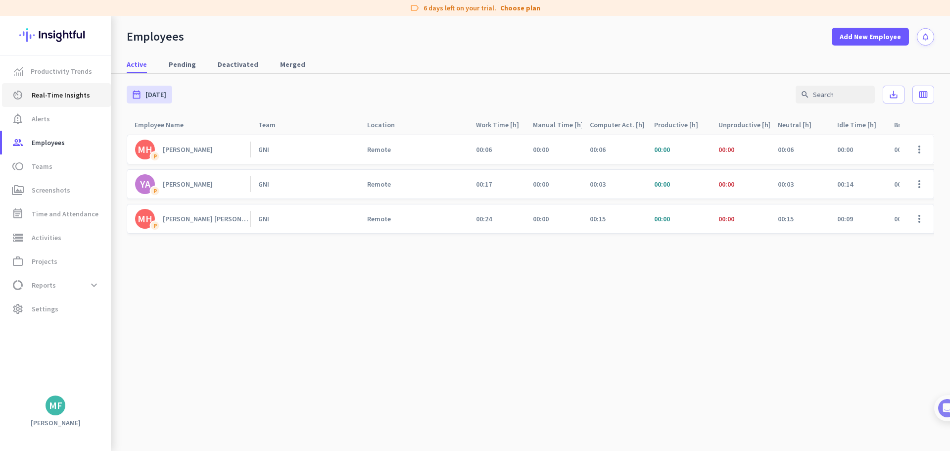
click at [46, 94] on span "Real-Time Insights" at bounding box center [61, 95] width 58 height 12
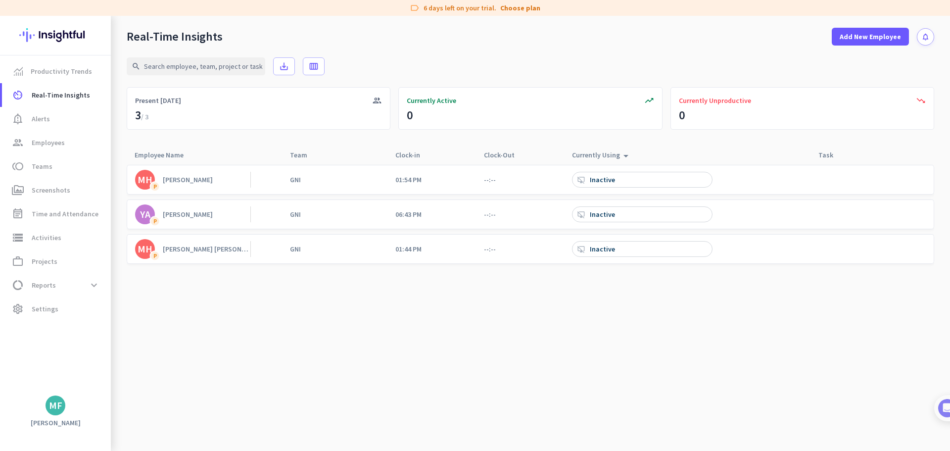
click at [655, 152] on div "Currently Using arrow_drop_up" at bounding box center [638, 154] width 148 height 19
